Goal: Task Accomplishment & Management: Complete application form

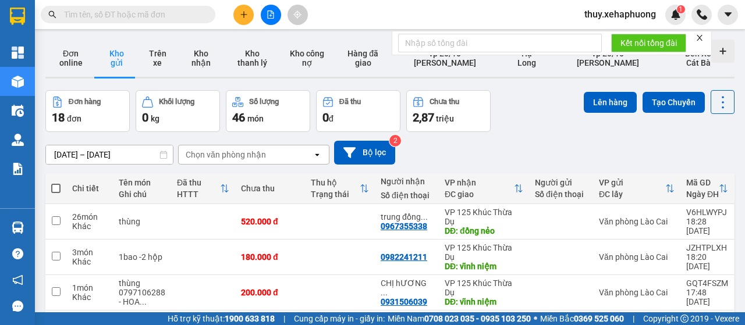
click at [241, 18] on icon "plus" at bounding box center [244, 14] width 8 height 8
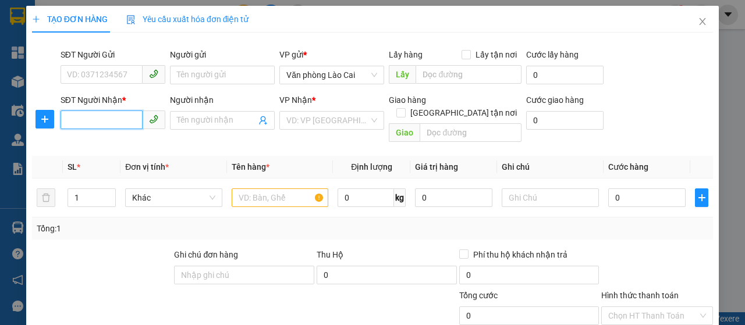
click at [72, 119] on input "SĐT Người Nhận *" at bounding box center [102, 120] width 82 height 19
click at [75, 119] on input "SĐT Người Nhận *" at bounding box center [102, 120] width 82 height 19
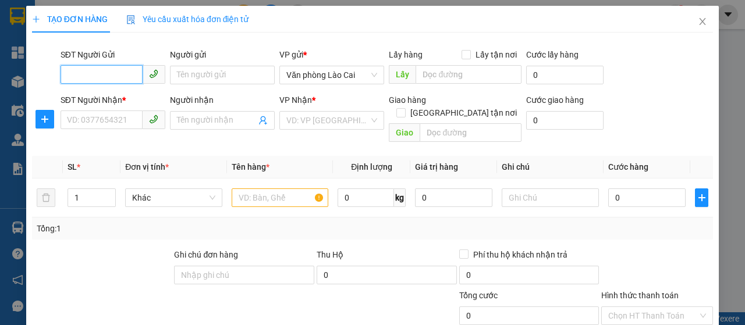
click at [80, 80] on input "SĐT Người Gửi" at bounding box center [102, 74] width 82 height 19
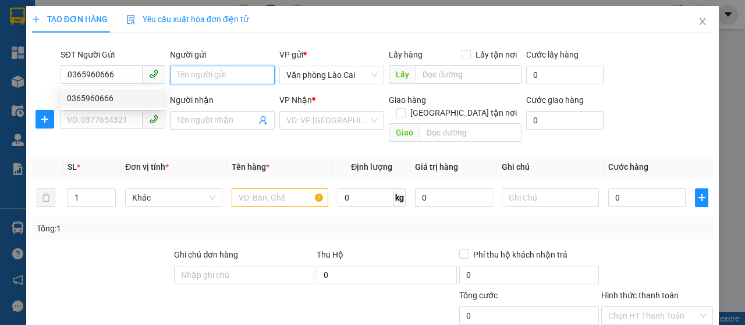
click at [213, 78] on input "Người gửi" at bounding box center [222, 75] width 105 height 19
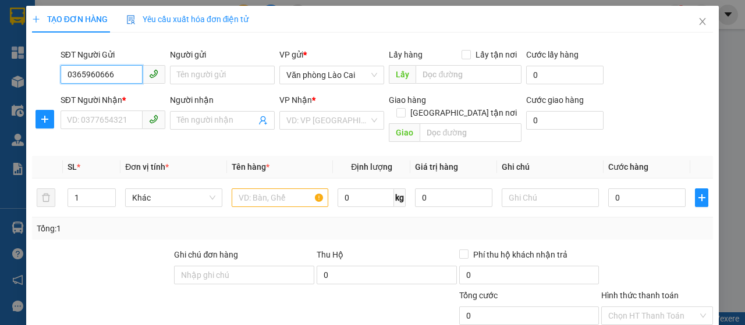
click at [119, 78] on input "0365960666" at bounding box center [102, 74] width 82 height 19
type input "0365960666"
click at [123, 97] on div "0365960666" at bounding box center [112, 98] width 90 height 13
type input "0325629156"
type input "0936613655"
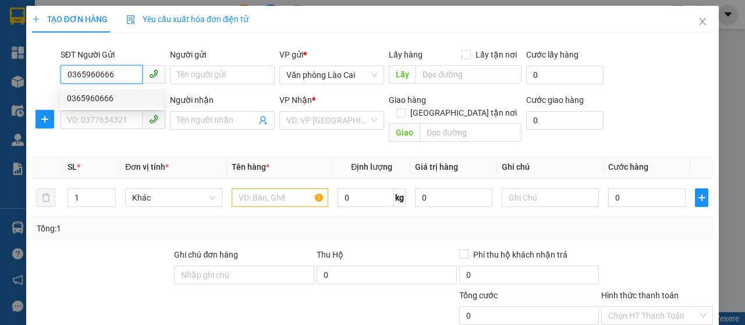
type input "ngã tư quán toan"
type input "100.000"
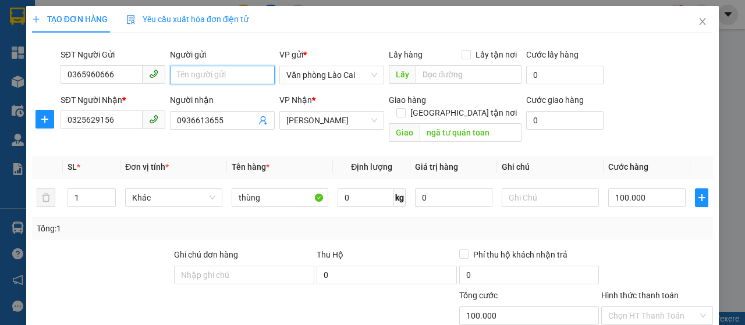
click at [191, 71] on input "Người gửi" at bounding box center [222, 75] width 105 height 19
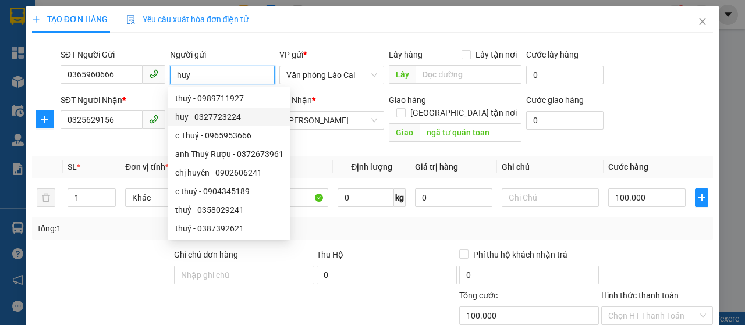
type input "huy"
click at [310, 139] on div "Transit Pickup Surcharge Ids Transit Deliver Surcharge Ids Transit Deliver Surc…" at bounding box center [372, 241] width 681 height 398
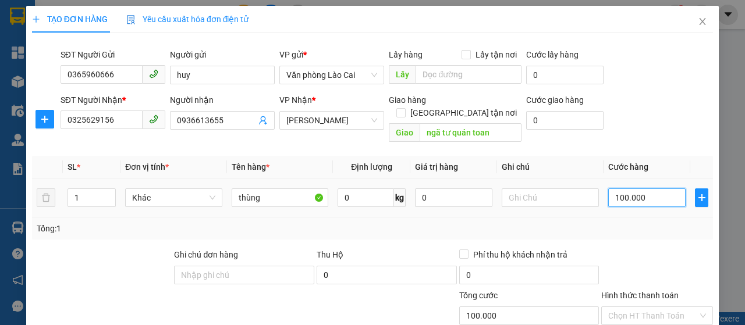
click at [612, 189] on input "100.000" at bounding box center [646, 198] width 77 height 19
type input "0"
click at [609, 189] on input "0" at bounding box center [646, 198] width 77 height 19
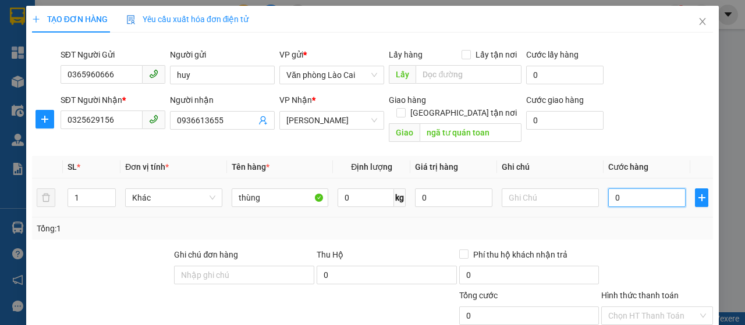
type input "20"
type input "200"
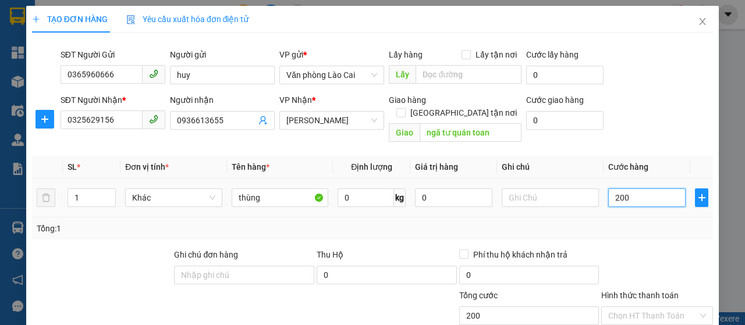
type input "2.000"
type input "20.000"
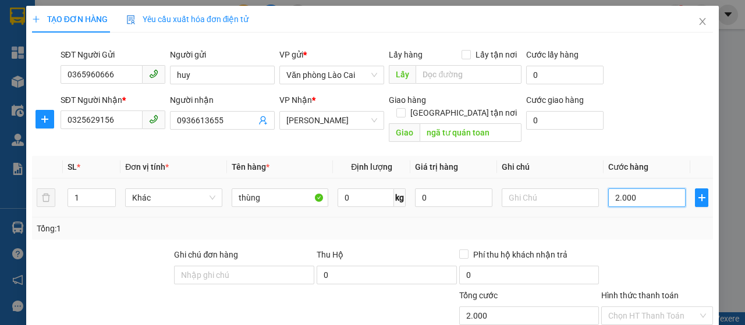
type input "20.000"
type input "200.000"
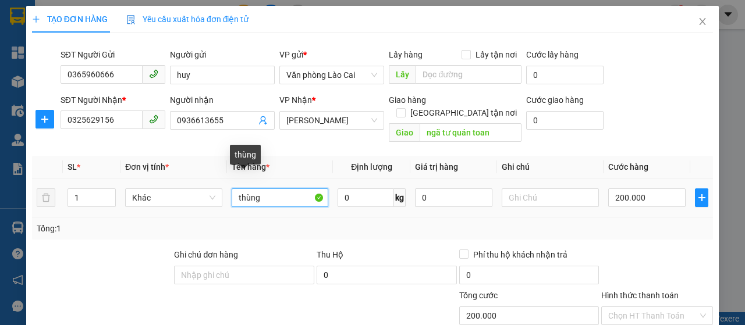
click at [289, 189] on input "thùng" at bounding box center [280, 198] width 97 height 19
type input "tải giày"
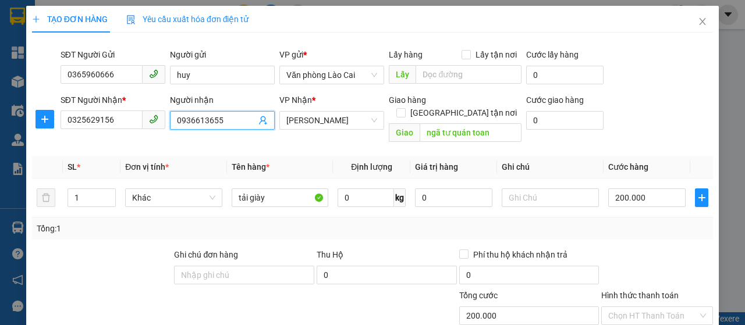
click at [223, 123] on input "0936613655" at bounding box center [216, 120] width 79 height 13
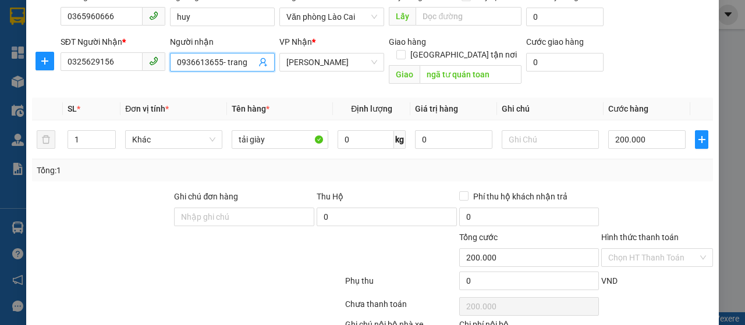
scroll to position [116, 0]
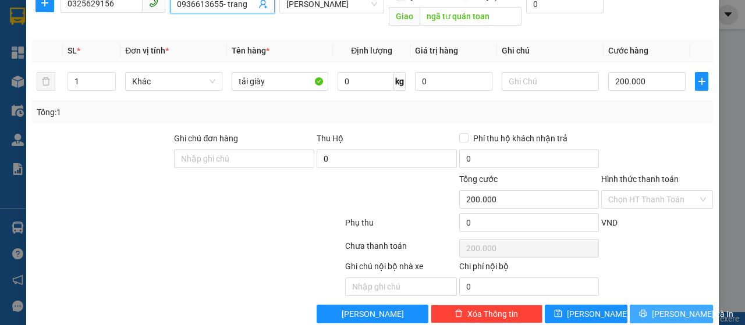
type input "0936613655- trang"
click at [664, 308] on span "[PERSON_NAME] và In" at bounding box center [692, 314] width 81 height 13
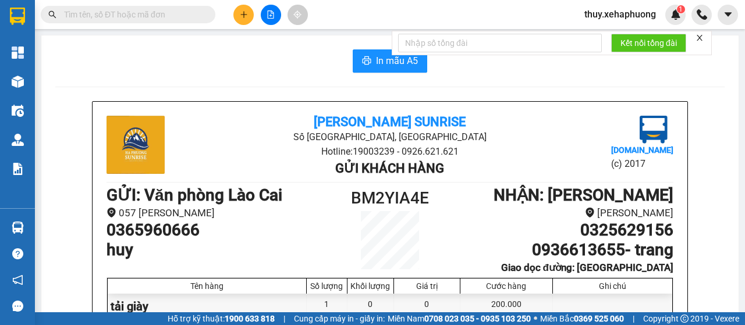
click at [392, 55] on div "Kết nối tổng đài" at bounding box center [552, 43] width 320 height 24
click at [381, 62] on span "In mẫu A5" at bounding box center [397, 61] width 42 height 15
